Goal: Navigation & Orientation: Understand site structure

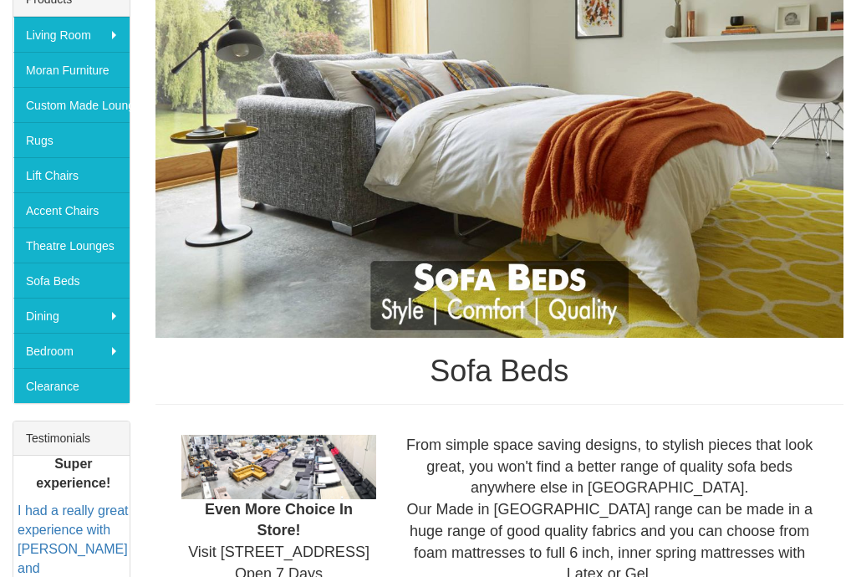
scroll to position [301, 0]
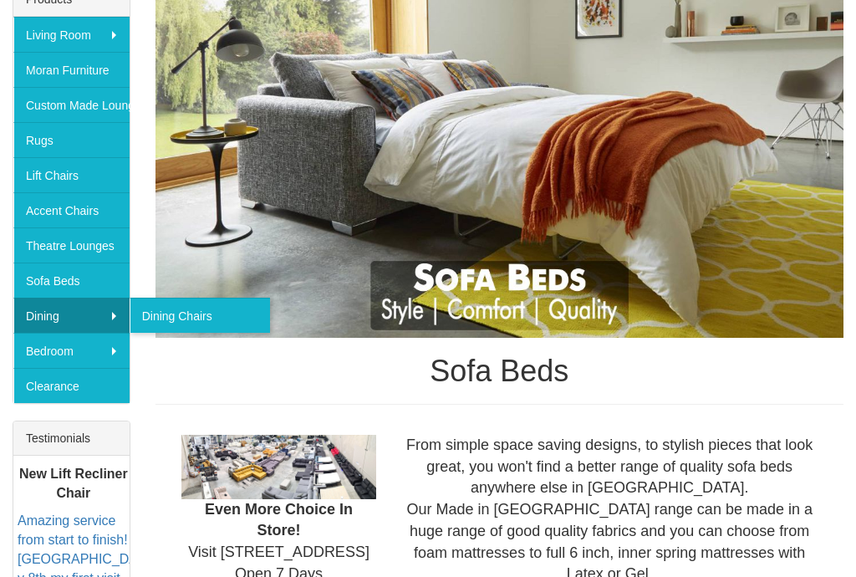
click at [95, 394] on link "Clearance" at bounding box center [71, 385] width 116 height 35
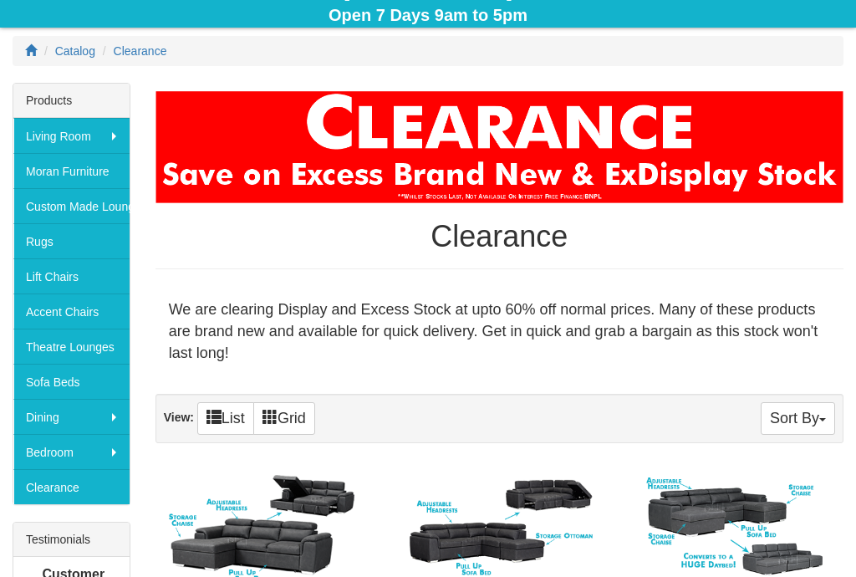
scroll to position [200, 0]
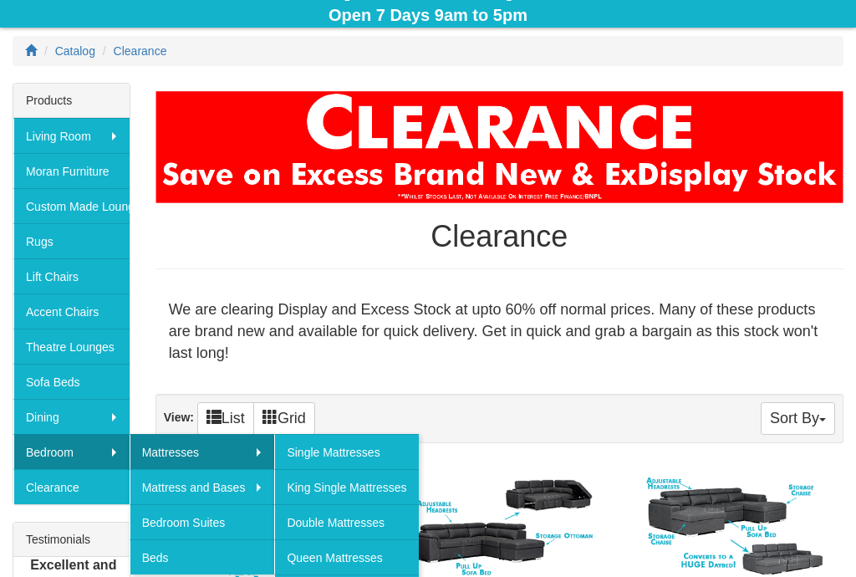
click at [396, 562] on link "Queen Mattresses" at bounding box center [346, 556] width 144 height 35
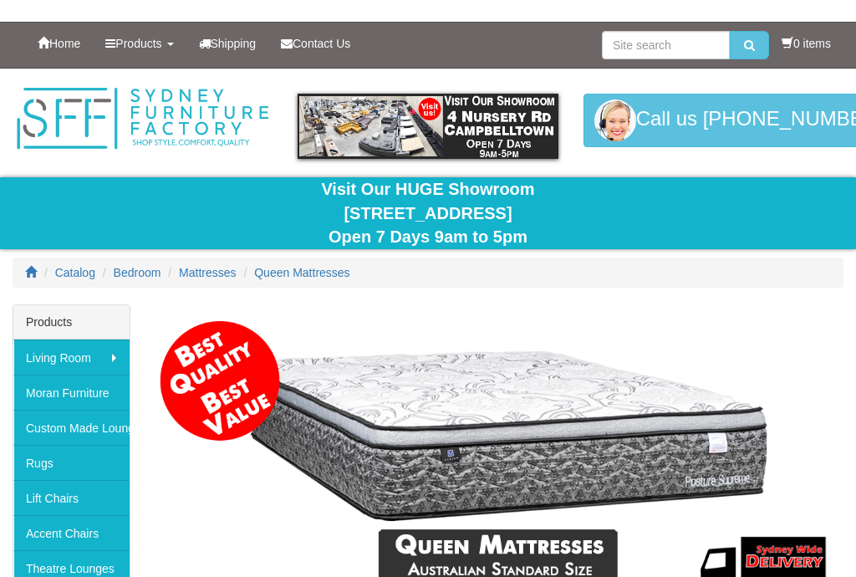
scroll to position [196, 0]
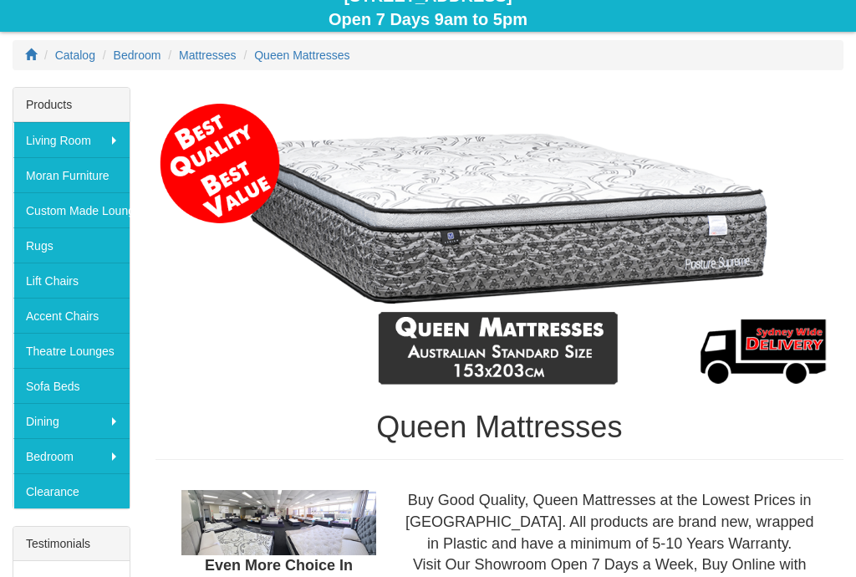
click at [91, 355] on link "Theatre Lounges" at bounding box center [71, 350] width 116 height 35
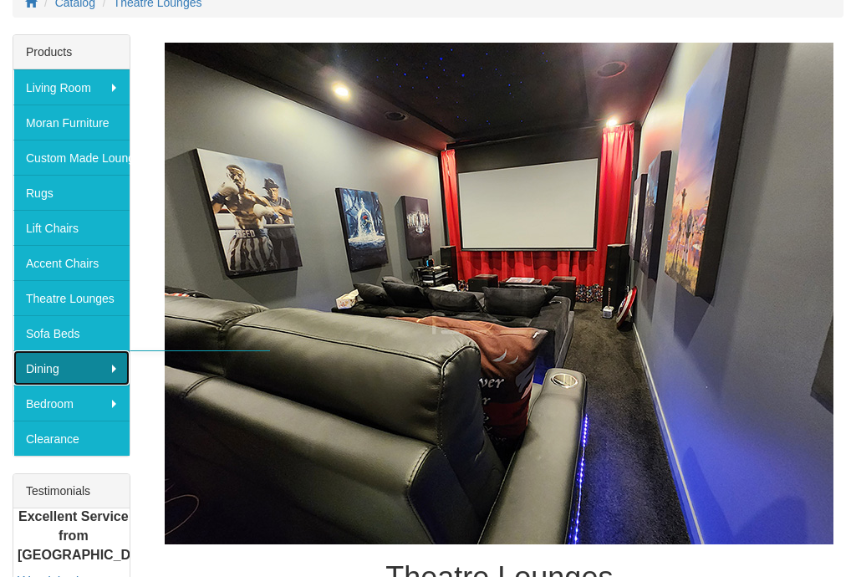
scroll to position [248, 0]
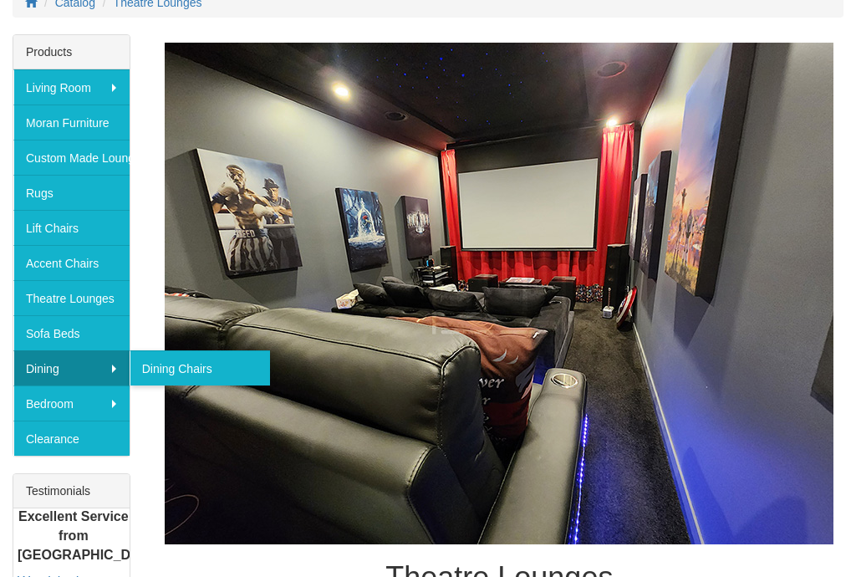
click at [243, 374] on link "Dining Chairs" at bounding box center [200, 367] width 140 height 35
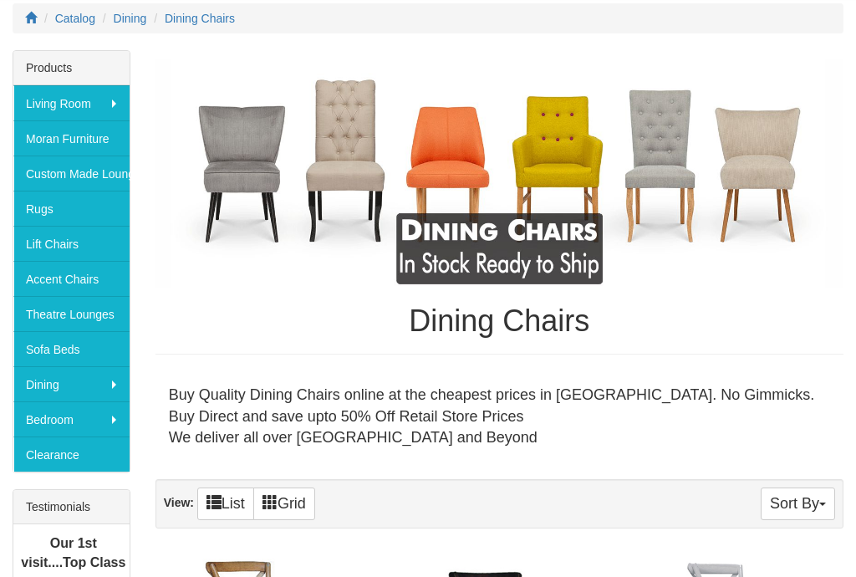
scroll to position [232, 0]
click at [91, 287] on link "Accent Chairs" at bounding box center [71, 278] width 116 height 35
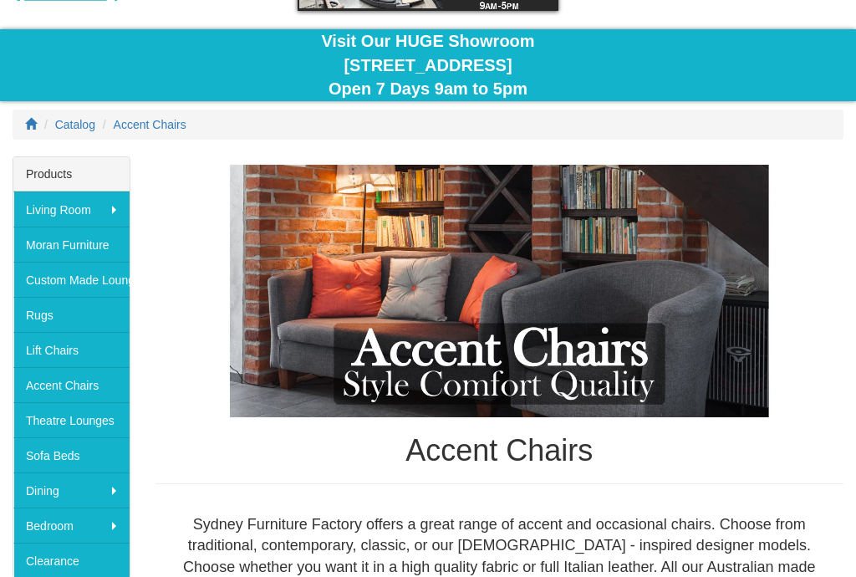
scroll to position [126, 0]
click at [85, 356] on link "Lift Chairs" at bounding box center [71, 349] width 116 height 35
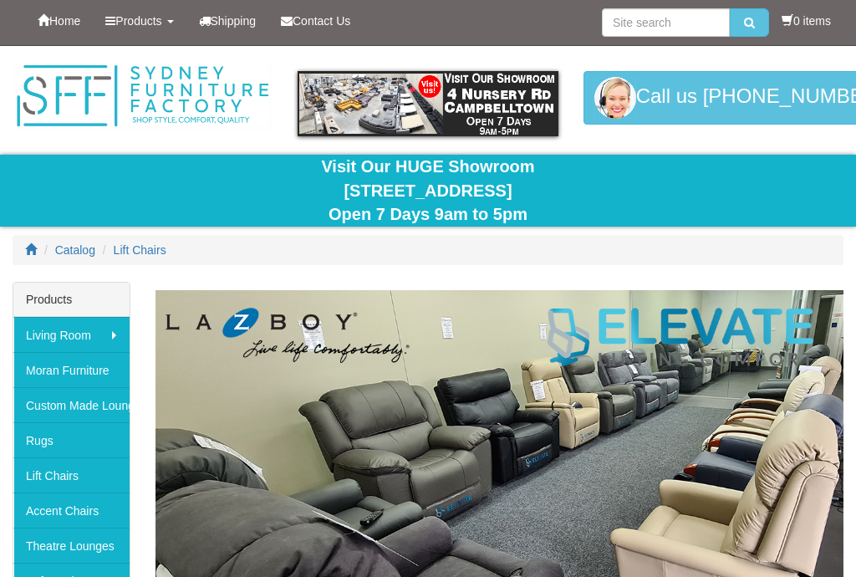
scroll to position [21, 0]
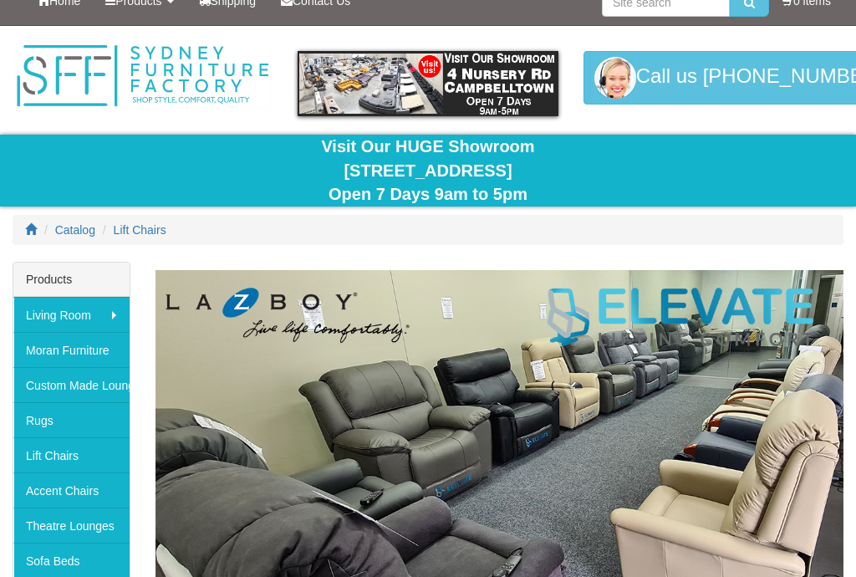
click at [104, 351] on link "Moran Furniture" at bounding box center [71, 349] width 116 height 35
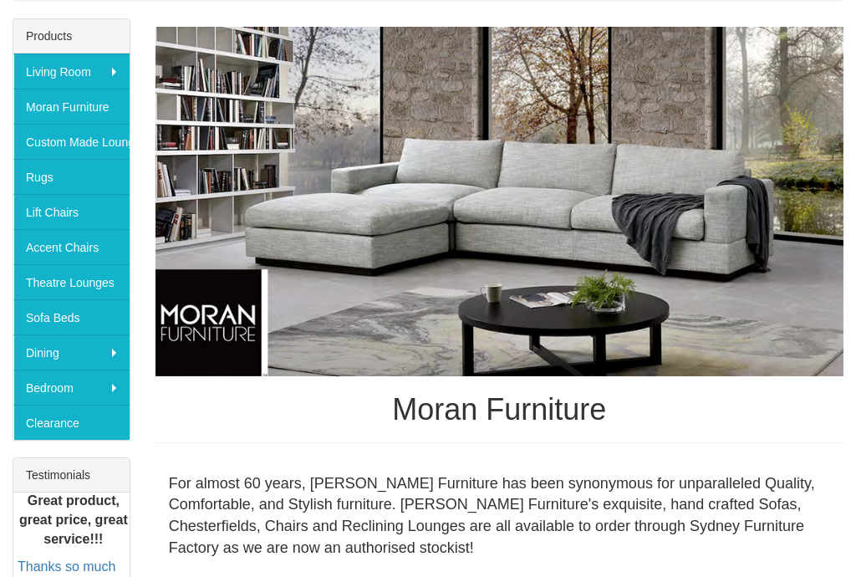
scroll to position [263, 0]
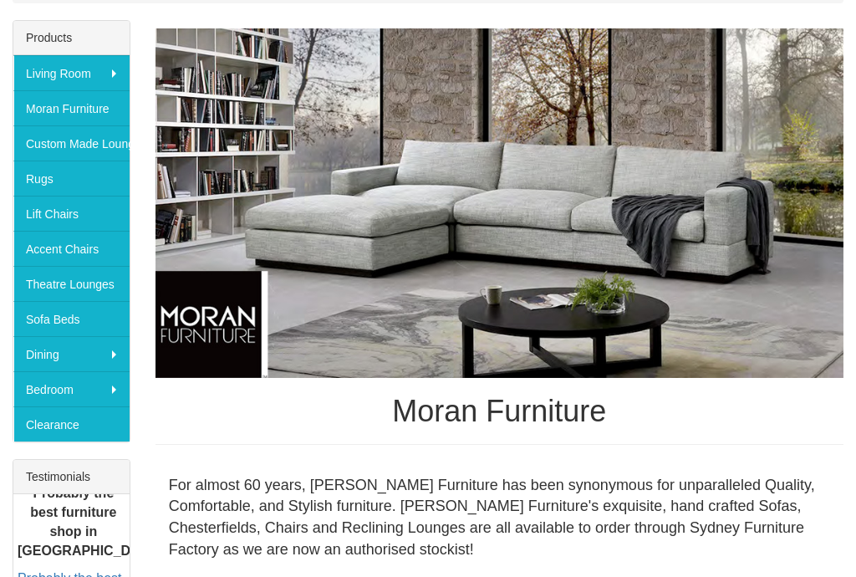
click at [54, 146] on link "Custom Made Lounges" at bounding box center [71, 142] width 116 height 35
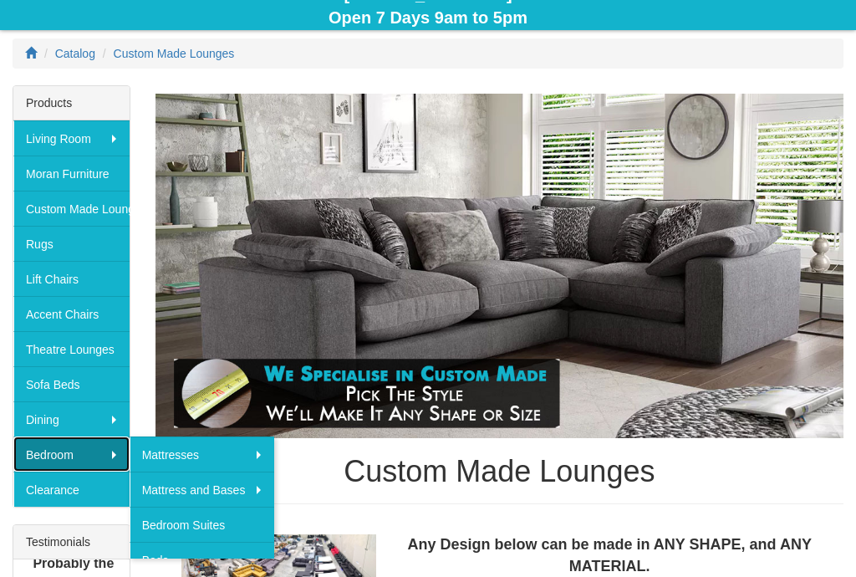
scroll to position [203, 0]
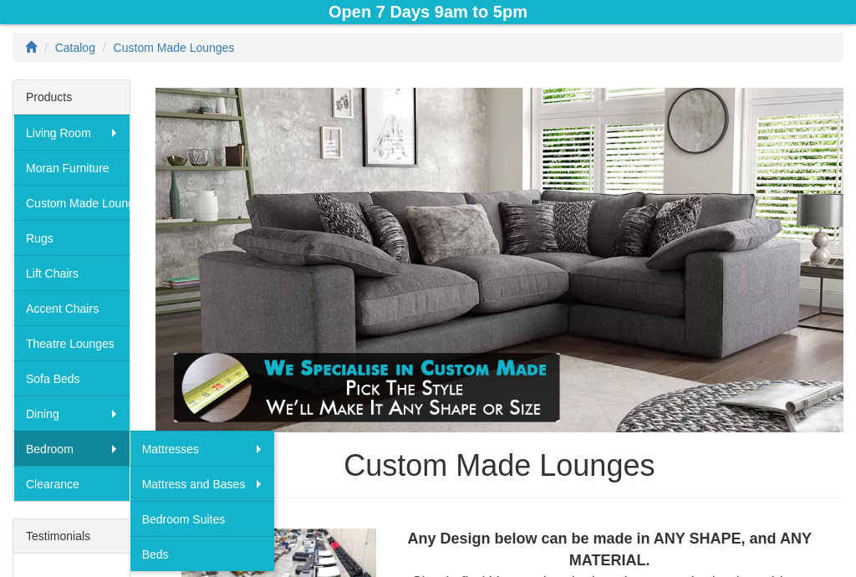
click at [192, 519] on link "Bedroom Suites" at bounding box center [203, 518] width 146 height 35
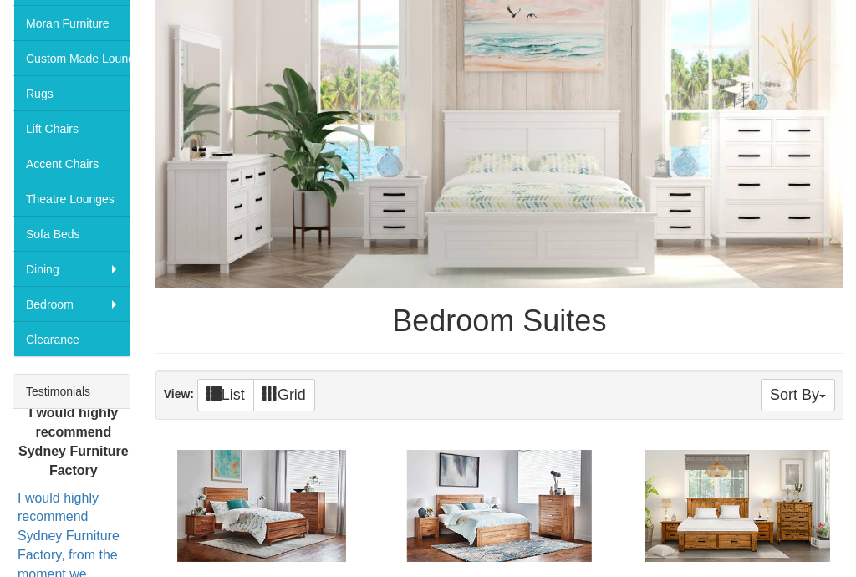
scroll to position [345, 0]
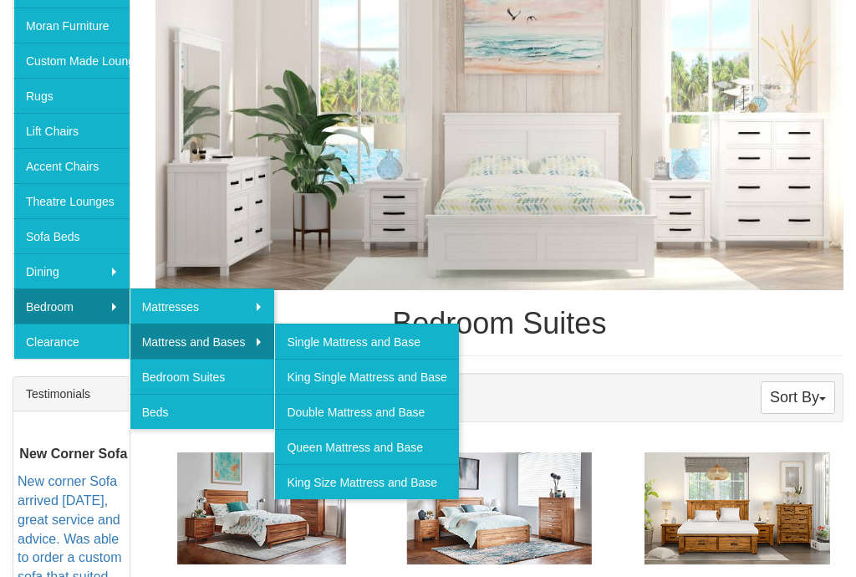
click at [417, 450] on link "Queen Mattress and Base" at bounding box center [366, 446] width 184 height 35
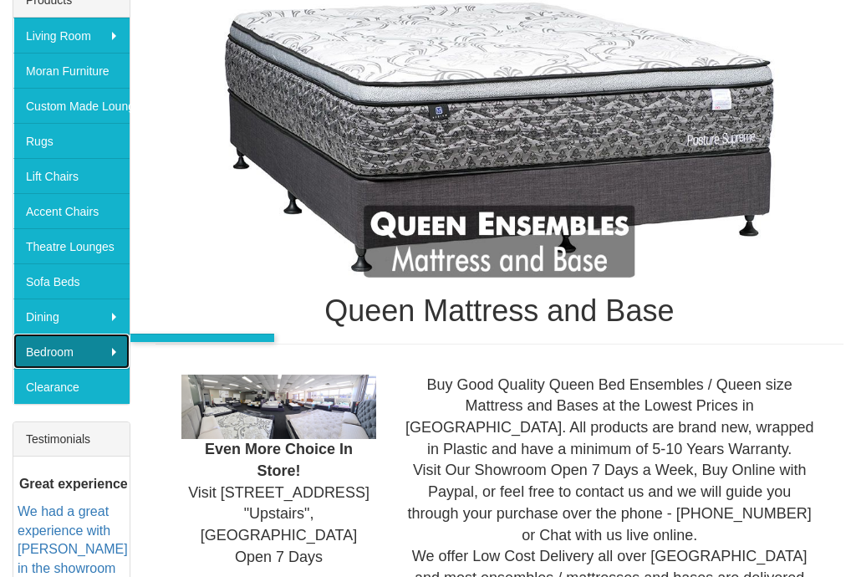
scroll to position [300, 0]
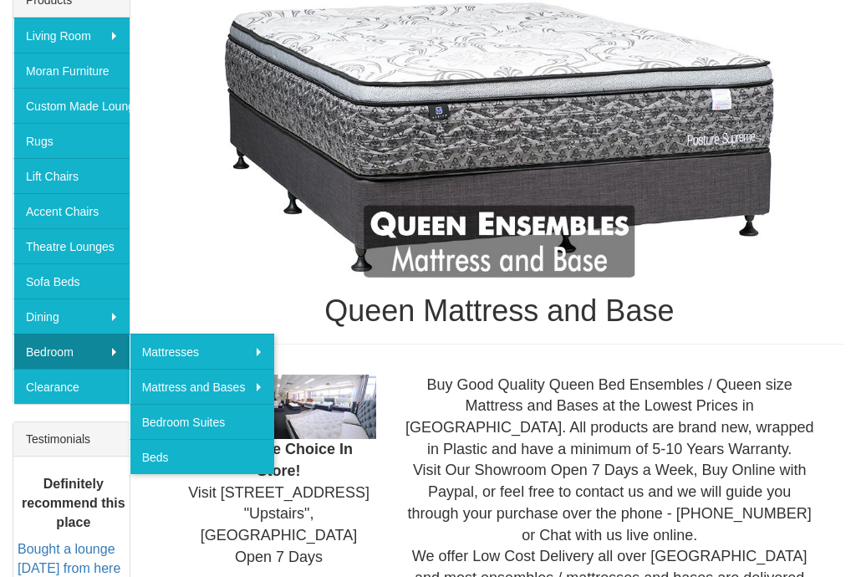
click at [156, 472] on link "Beds" at bounding box center [203, 456] width 146 height 35
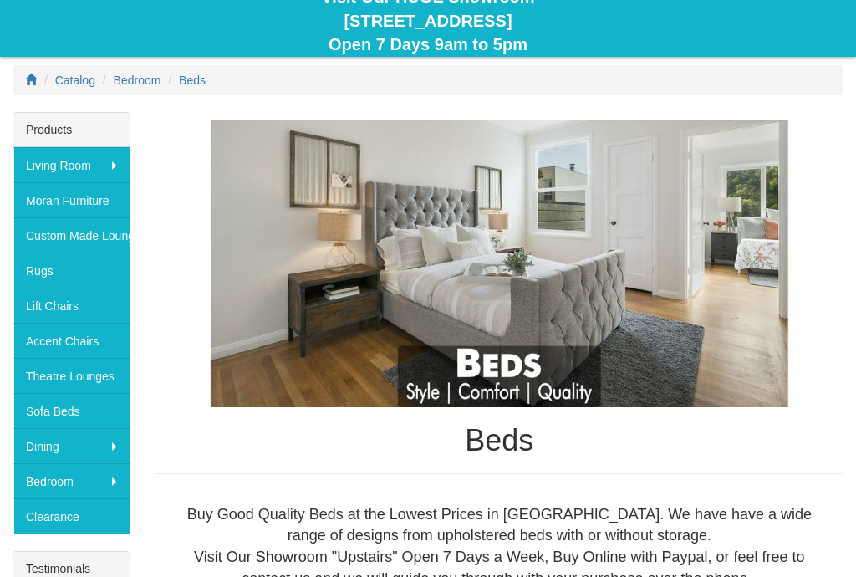
scroll to position [171, 0]
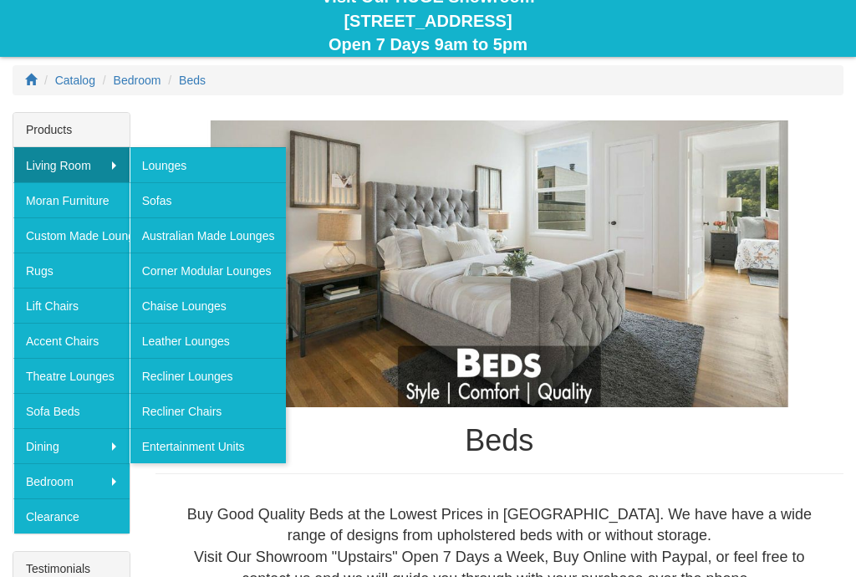
click at [253, 455] on link "Entertainment Units" at bounding box center [208, 445] width 157 height 35
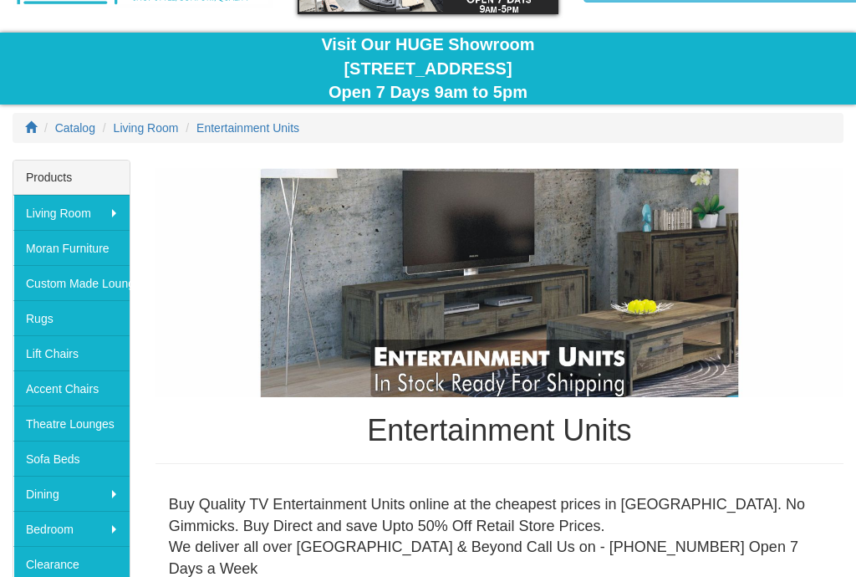
scroll to position [122, 0]
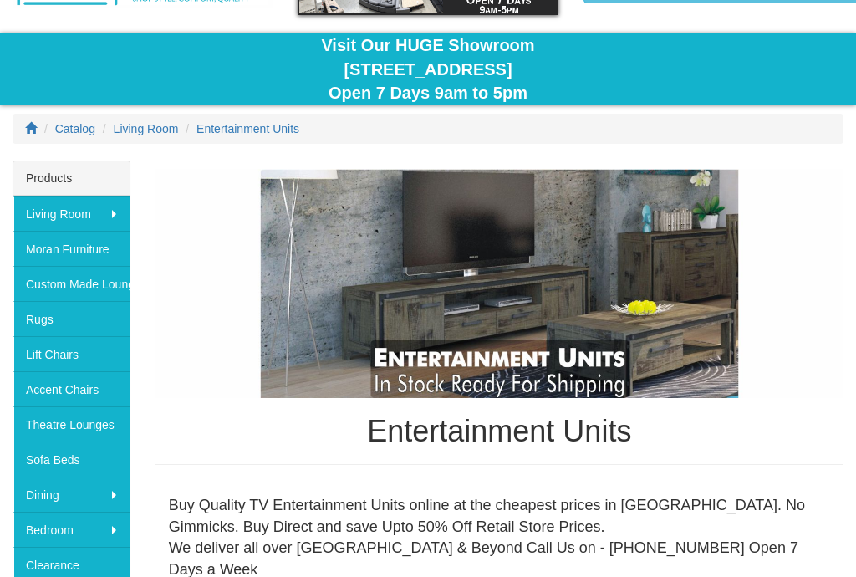
click at [51, 321] on link "Rugs" at bounding box center [71, 318] width 116 height 35
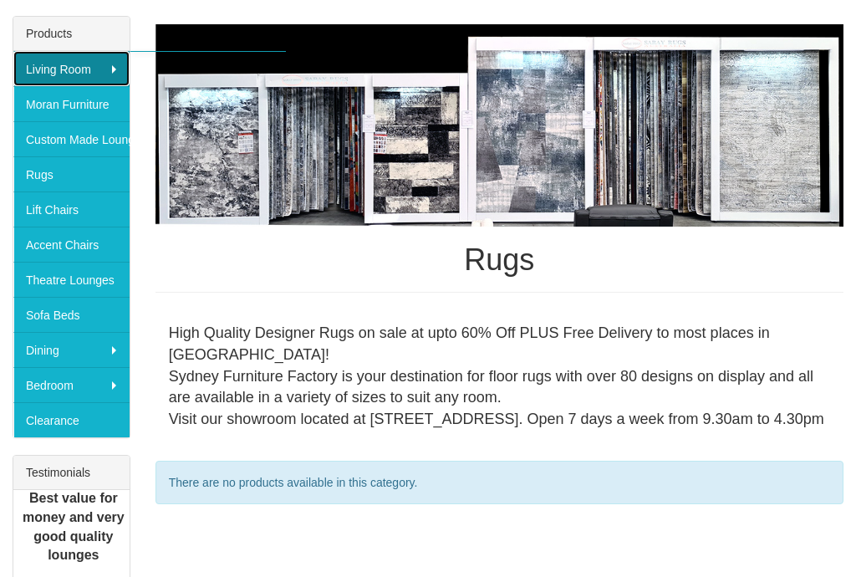
scroll to position [267, 0]
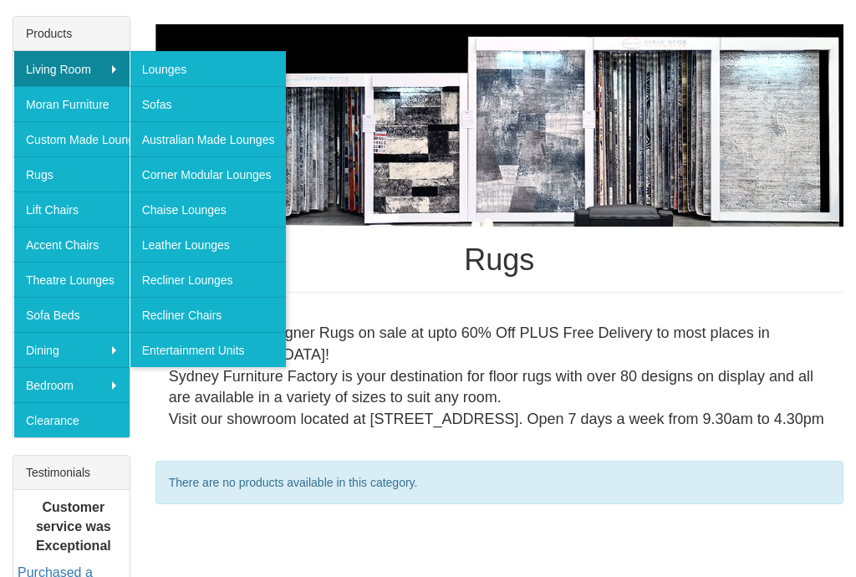
click at [198, 60] on link "Lounges" at bounding box center [208, 68] width 157 height 35
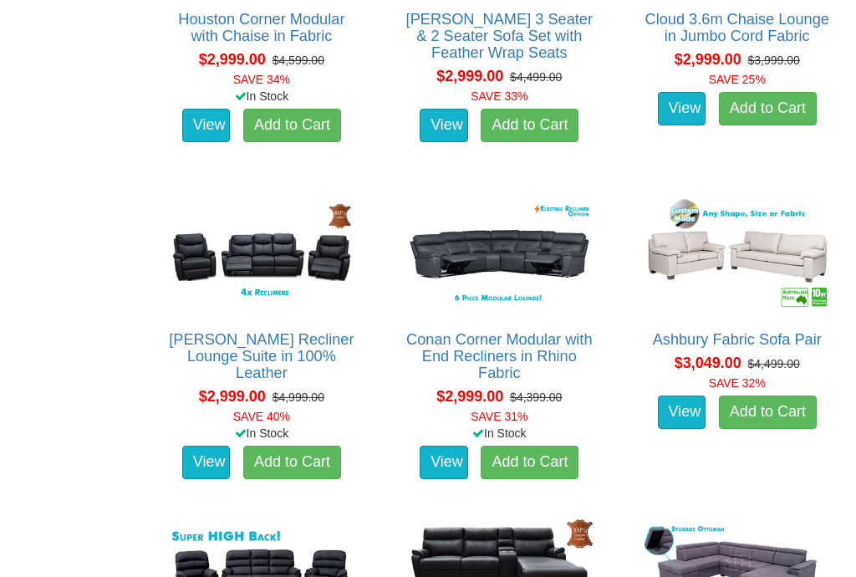
scroll to position [5886, 0]
